Goal: Information Seeking & Learning: Learn about a topic

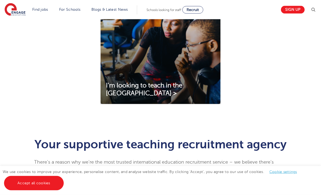
scroll to position [340, 0]
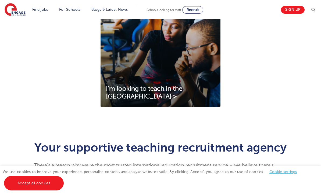
click at [145, 63] on img at bounding box center [161, 53] width 120 height 108
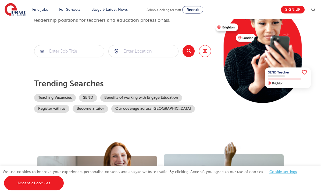
scroll to position [68, 0]
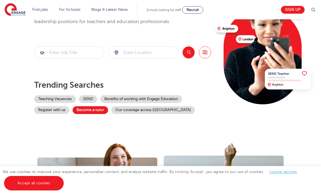
click at [91, 113] on link "Become a tutor" at bounding box center [90, 110] width 35 height 8
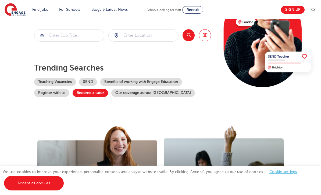
scroll to position [19, 0]
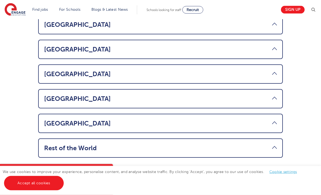
scroll to position [394, 0]
click at [101, 95] on link "UAE" at bounding box center [160, 99] width 233 height 8
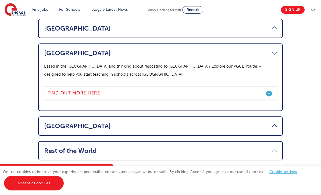
click at [99, 46] on li "UAE Based in the UAE and thinking about relocating to England? Explore our PGCE…" at bounding box center [160, 78] width 245 height 68
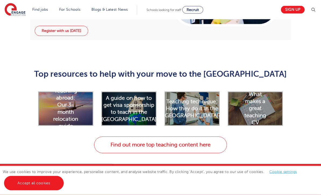
scroll to position [673, 0]
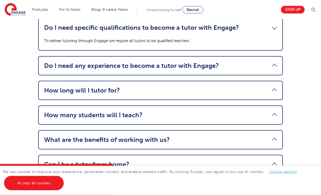
scroll to position [601, 0]
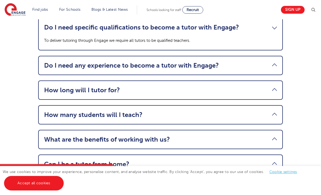
click at [237, 69] on link "Do I need any experience to become a tutor with Engage?" at bounding box center [160, 66] width 233 height 8
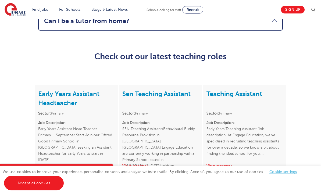
scroll to position [750, 0]
